Goal: Task Accomplishment & Management: Complete application form

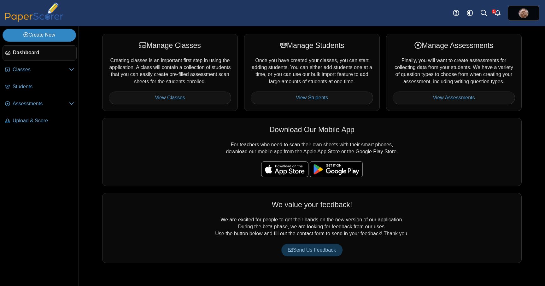
click at [61, 39] on link "Create New" at bounding box center [39, 35] width 73 height 13
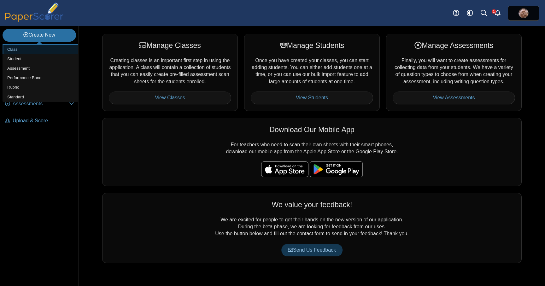
click at [58, 48] on link "Class" at bounding box center [41, 49] width 76 height 9
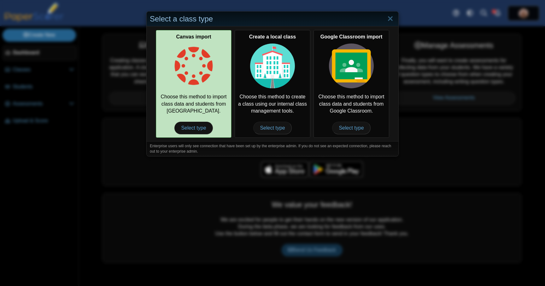
click at [189, 51] on img at bounding box center [193, 65] width 45 height 45
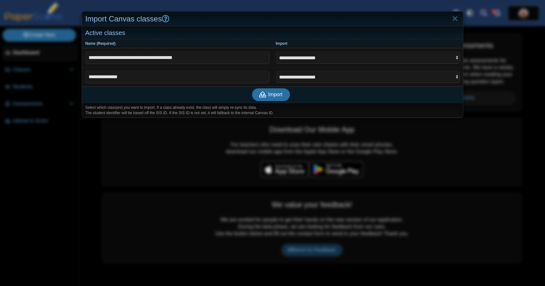
click at [182, 94] on div "Import" at bounding box center [271, 94] width 378 height 16
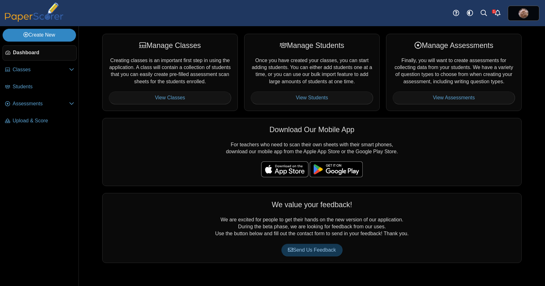
click at [53, 36] on link "Create New" at bounding box center [39, 35] width 73 height 13
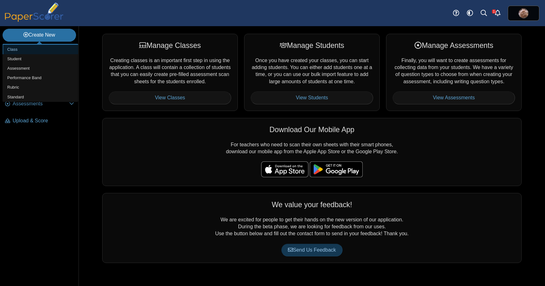
click at [45, 52] on link "Class" at bounding box center [41, 49] width 76 height 9
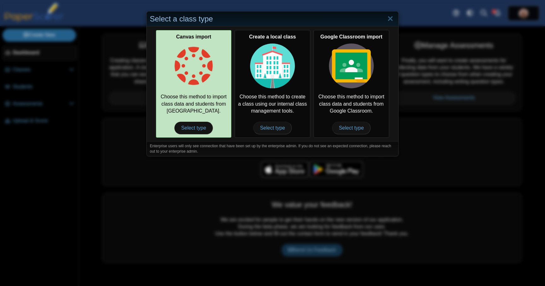
click at [206, 77] on img at bounding box center [193, 65] width 45 height 45
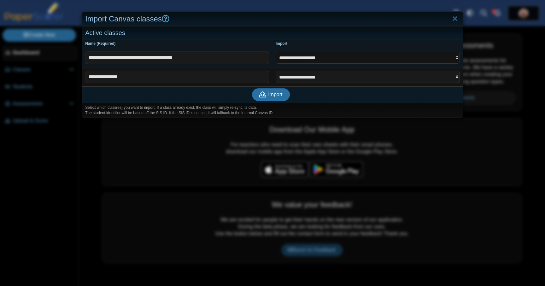
click at [420, 57] on select "**********" at bounding box center [367, 58] width 184 height 12
click at [454, 19] on link "Close" at bounding box center [455, 19] width 10 height 11
